Goal: Task Accomplishment & Management: Manage account settings

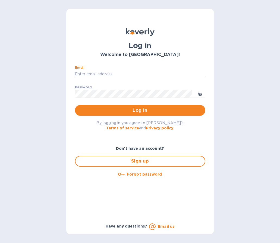
type input "randall@lociwine.com"
click at [140, 110] on button "Log in" at bounding box center [140, 110] width 131 height 11
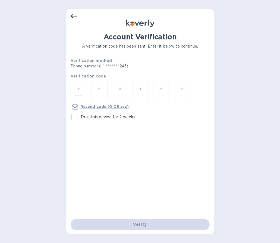
click at [80, 92] on input "number" at bounding box center [78, 91] width 7 height 10
type input "5"
type input "3"
type input "2"
type input "6"
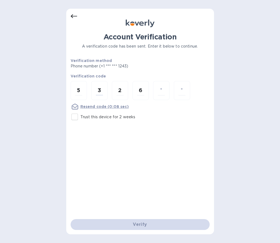
type input "3"
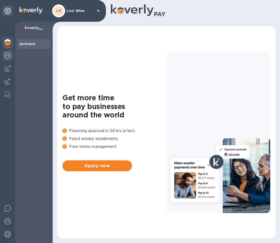
click at [12, 55] on div at bounding box center [7, 56] width 11 height 12
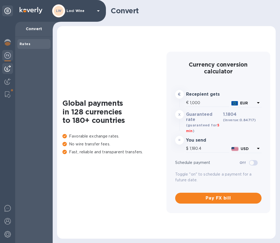
click at [9, 70] on img at bounding box center [7, 68] width 7 height 7
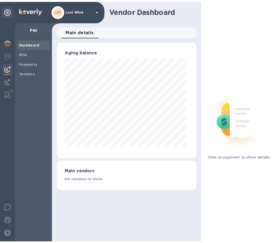
scroll to position [271922, 271900]
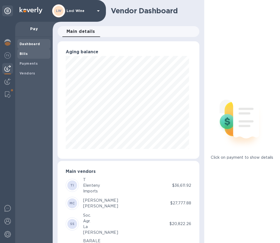
click at [19, 52] on div "Bills" at bounding box center [33, 54] width 33 height 10
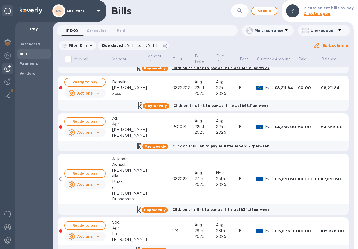
scroll to position [76, 0]
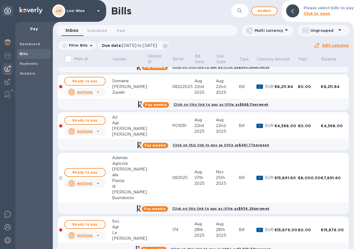
click at [99, 131] on icon at bounding box center [98, 131] width 3 height 1
click at [88, 152] on b "Delete" at bounding box center [86, 153] width 14 height 4
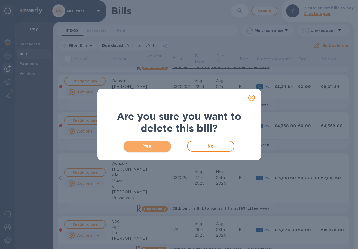
click at [141, 142] on button "Yes" at bounding box center [148, 146] width 48 height 11
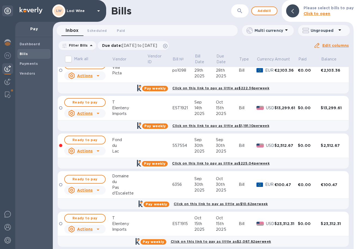
scroll to position [355, 0]
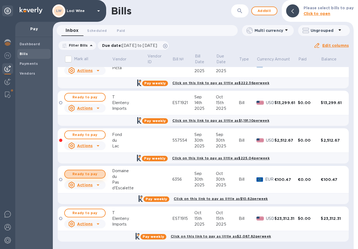
click at [93, 174] on span "Ready to pay" at bounding box center [85, 174] width 32 height 7
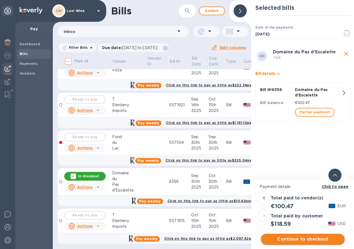
click at [280, 237] on span "Continue to checkout" at bounding box center [302, 239] width 75 height 7
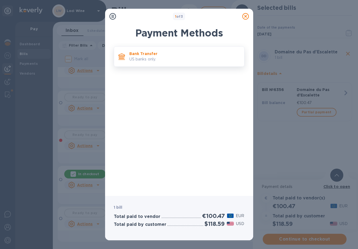
click at [160, 59] on p "US banks only." at bounding box center [184, 59] width 110 height 6
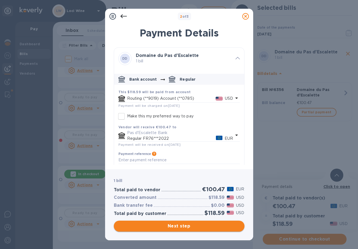
click at [179, 225] on span "Next step" at bounding box center [179, 226] width 122 height 7
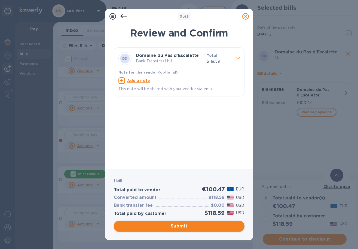
click at [175, 226] on span "Submit" at bounding box center [179, 226] width 122 height 7
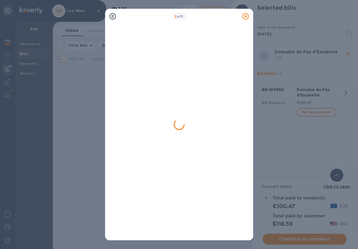
scroll to position [0, 0]
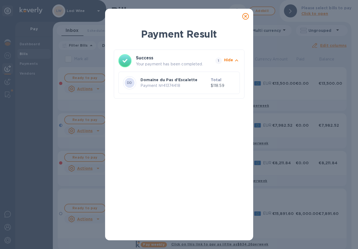
click at [245, 17] on icon at bounding box center [245, 16] width 7 height 7
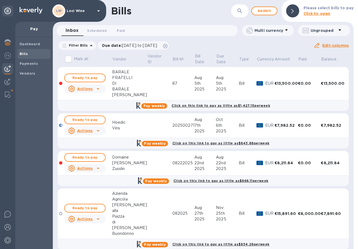
scroll to position [314, 0]
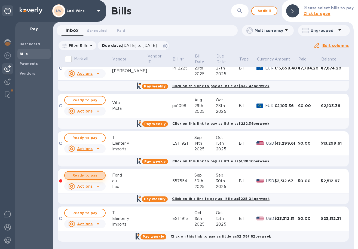
click at [84, 173] on span "Ready to pay" at bounding box center [85, 175] width 32 height 7
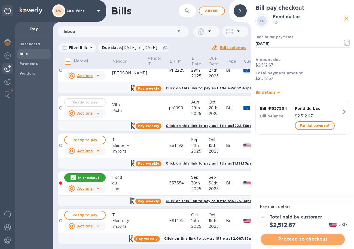
click at [280, 240] on span "Proceed to checkout" at bounding box center [302, 239] width 75 height 7
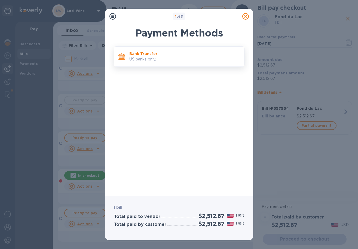
click at [159, 58] on p "US banks only." at bounding box center [184, 59] width 110 height 6
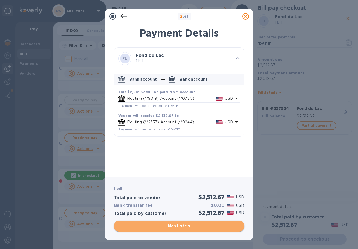
click at [189, 224] on span "Next step" at bounding box center [179, 226] width 122 height 7
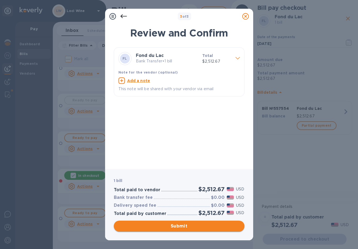
click at [184, 223] on span "Submit" at bounding box center [179, 226] width 122 height 7
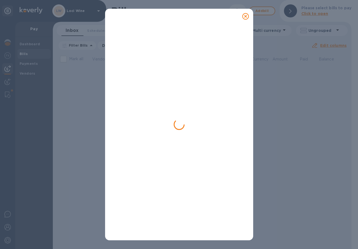
scroll to position [0, 0]
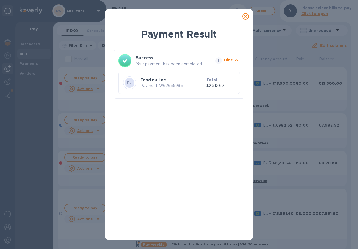
click at [245, 14] on icon at bounding box center [245, 16] width 7 height 7
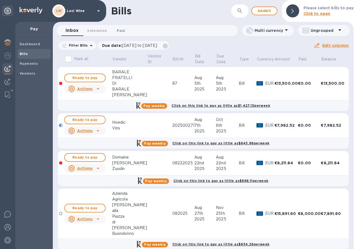
click at [122, 28] on span "Paid 0" at bounding box center [121, 31] width 8 height 6
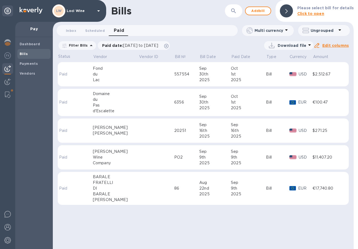
click at [139, 92] on td at bounding box center [157, 102] width 36 height 27
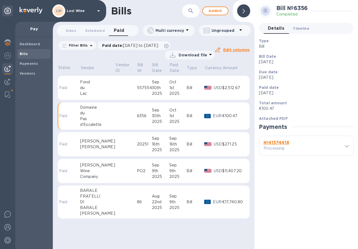
click at [280, 27] on span "Timeline 0" at bounding box center [301, 29] width 16 height 6
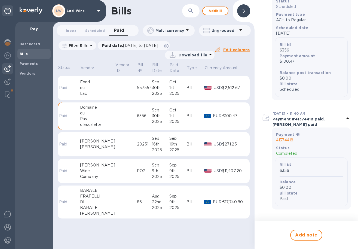
scroll to position [279, 0]
drag, startPoint x: 285, startPoint y: 104, endPoint x: 299, endPoint y: 141, distance: 40.5
click at [280, 97] on div "Bill № 6356 Payment amount $100.47 Balance post transaction $0.00 Bill state Sc…" at bounding box center [311, 67] width 73 height 60
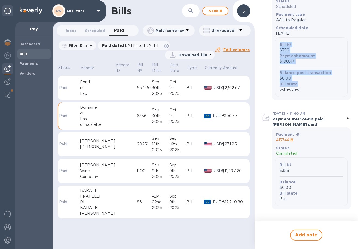
drag, startPoint x: 299, startPoint y: 141, endPoint x: 283, endPoint y: 95, distance: 48.6
click at [280, 95] on div "Bill № 6356 Payment amount $100.47 Balance post transaction $0.00 Bill state Sc…" at bounding box center [311, 67] width 73 height 60
drag, startPoint x: 283, startPoint y: 95, endPoint x: 307, endPoint y: 147, distance: 56.4
click at [280, 97] on div "Bill № 6356 Payment amount $100.47 Balance post transaction $0.00 Bill state Sc…" at bounding box center [311, 67] width 73 height 60
drag, startPoint x: 300, startPoint y: 134, endPoint x: 286, endPoint y: 99, distance: 37.7
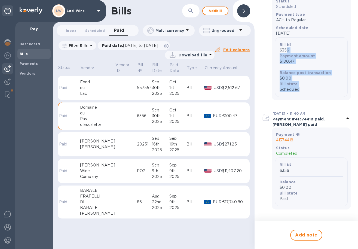
click at [280, 97] on div "Bill № 6356 Payment amount $100.47 Balance post transaction $0.00 Bill state Sc…" at bounding box center [311, 67] width 73 height 60
drag, startPoint x: 286, startPoint y: 99, endPoint x: 308, endPoint y: 148, distance: 54.5
click at [280, 97] on div "Bill № 6356 Payment amount $100.47 Balance post transaction $0.00 Bill state Sc…" at bounding box center [311, 67] width 73 height 60
drag, startPoint x: 308, startPoint y: 148, endPoint x: 285, endPoint y: 100, distance: 53.4
click at [280, 97] on div "Bill № 6356 Payment amount $100.47 Balance post transaction $0.00 Bill state Sc…" at bounding box center [311, 67] width 73 height 60
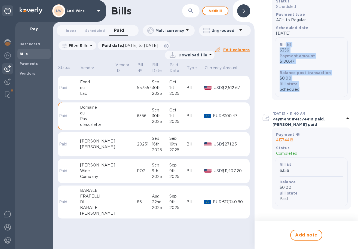
drag, startPoint x: 285, startPoint y: 100, endPoint x: 312, endPoint y: 156, distance: 61.7
click at [280, 103] on div "[DATE] • 11:40 AM Payment #41374418 scheduled. [PERSON_NAME] scheduled Added by…" at bounding box center [306, 26] width 95 height 153
drag, startPoint x: 312, startPoint y: 156, endPoint x: 285, endPoint y: 98, distance: 63.8
click at [280, 98] on div "[DATE] • 11:40 AM Payment #41374418 scheduled. [PERSON_NAME] scheduled Added by…" at bounding box center [306, 26] width 95 height 153
click at [280, 47] on b "Bill №" at bounding box center [285, 44] width 12 height 4
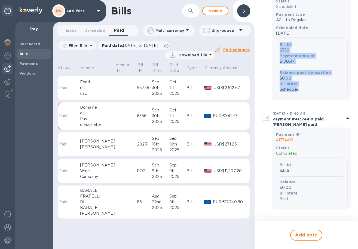
drag, startPoint x: 276, startPoint y: 98, endPoint x: 298, endPoint y: 144, distance: 50.4
click at [280, 97] on div "Bill № 6356 Payment amount $100.47 Balance post transaction $0.00 Bill state Sc…" at bounding box center [311, 67] width 73 height 60
drag, startPoint x: 291, startPoint y: 129, endPoint x: 277, endPoint y: 93, distance: 38.4
click at [277, 93] on div "Bill № 6356 Payment amount $100.47 Balance post transaction $0.00 Bill state Sc…" at bounding box center [311, 67] width 73 height 60
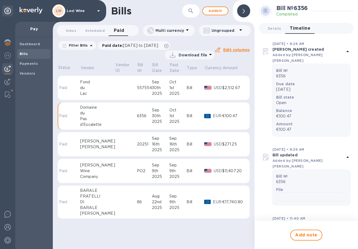
scroll to position [0, 0]
click at [171, 115] on div "1st" at bounding box center [177, 116] width 17 height 6
click at [172, 116] on div "1st" at bounding box center [177, 116] width 17 height 6
